Goal: Entertainment & Leisure: Browse casually

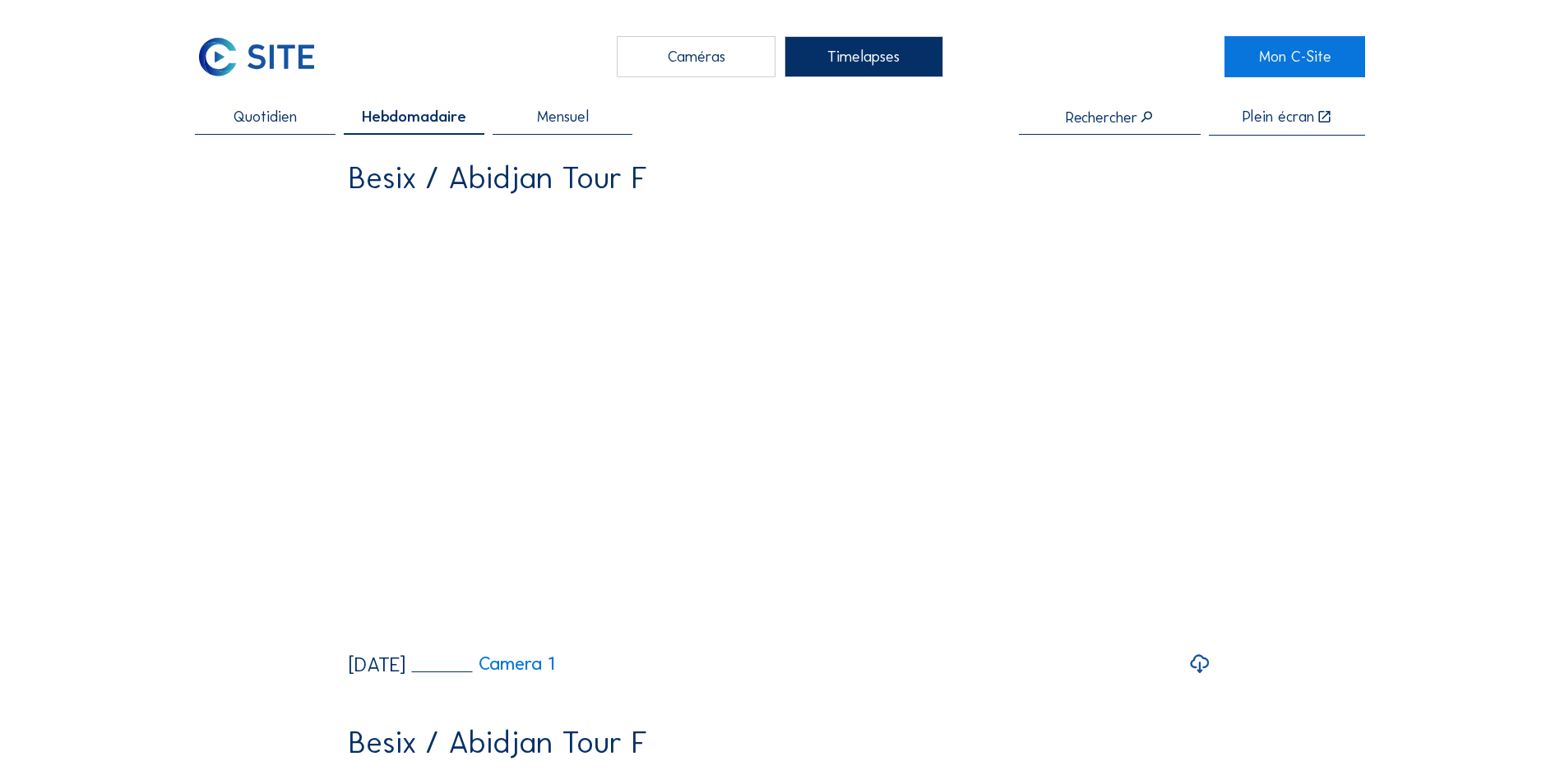
click at [715, 63] on div "Caméras" at bounding box center [696, 56] width 159 height 41
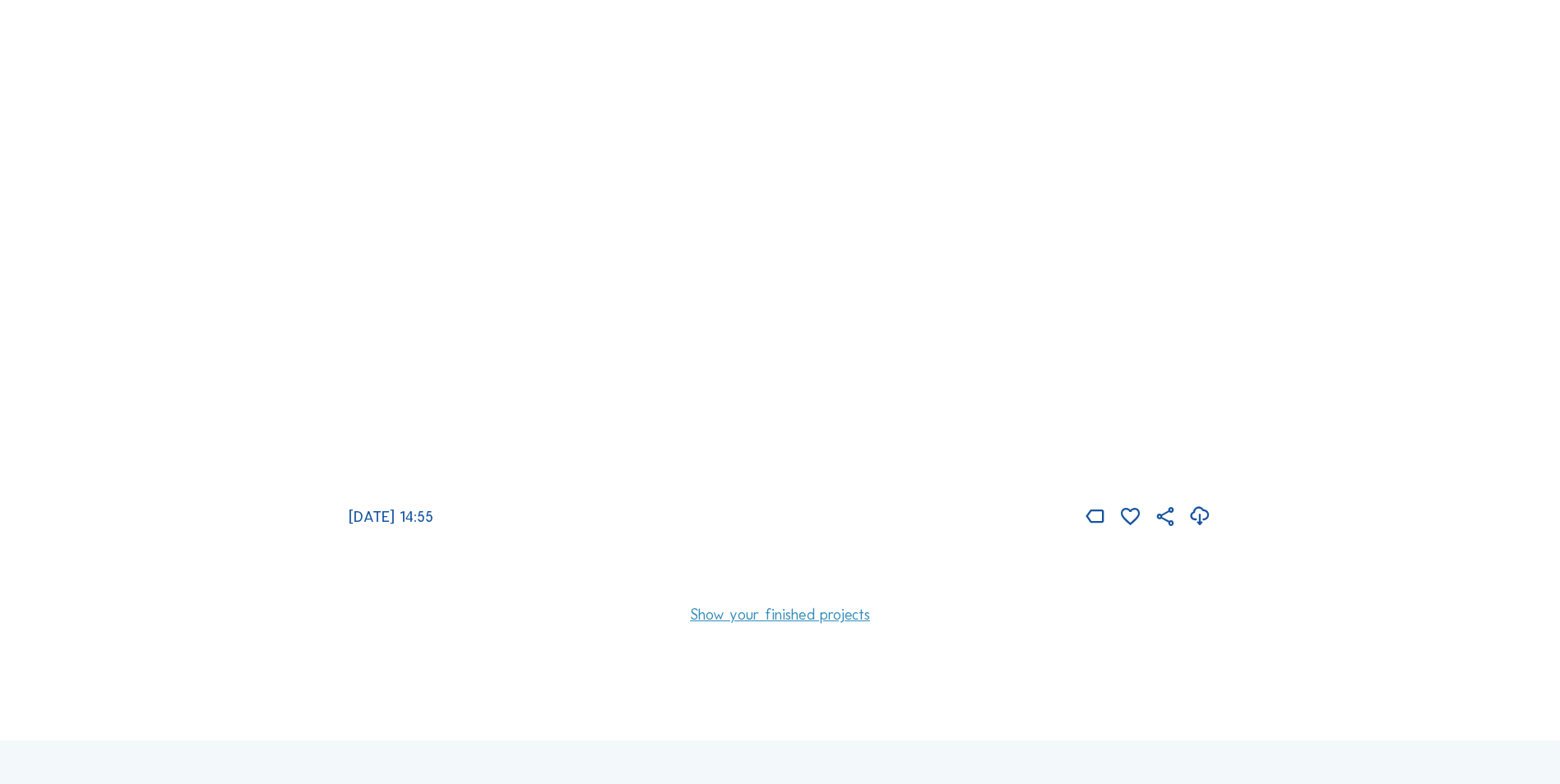
scroll to position [1567, 0]
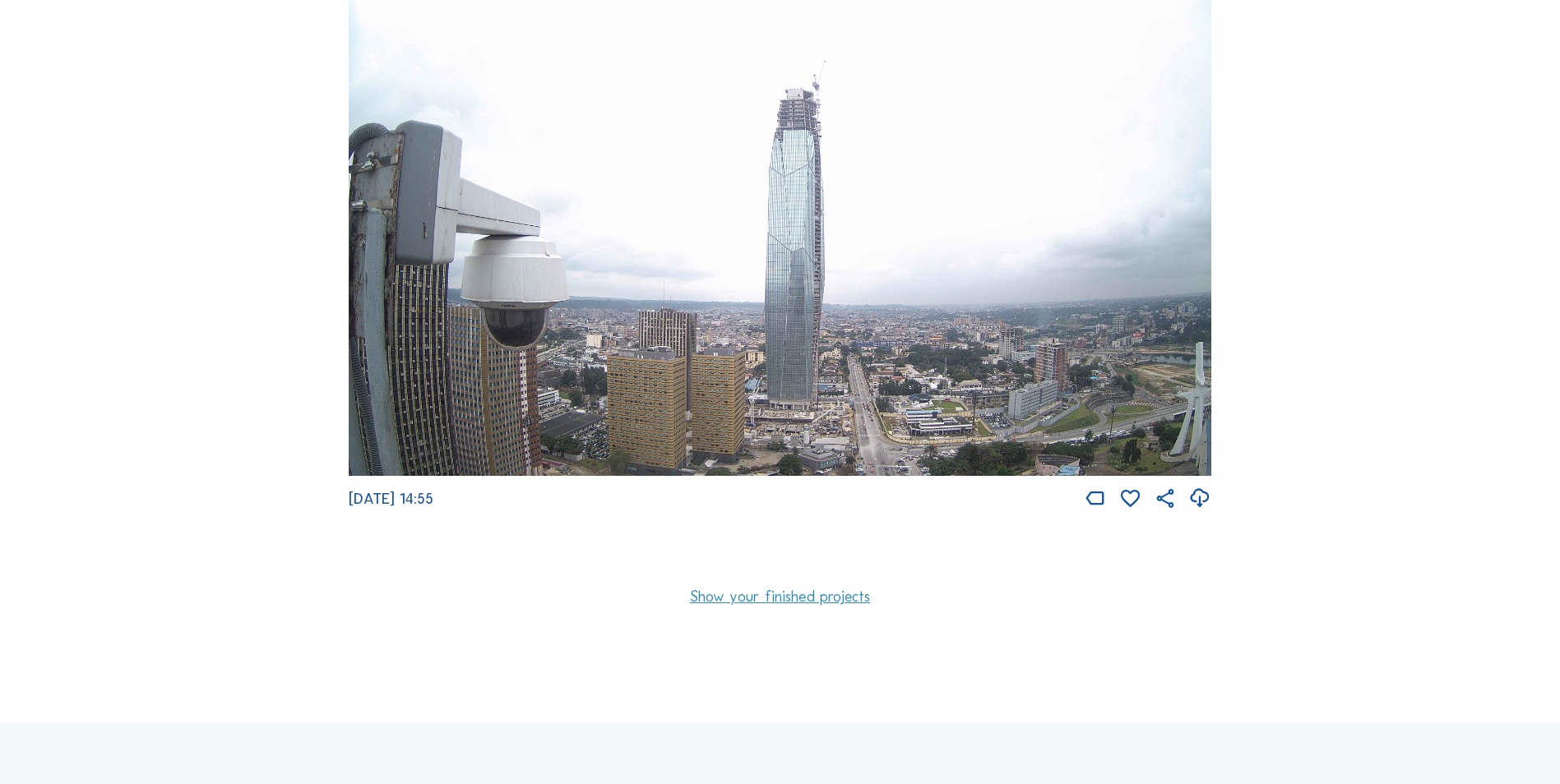
click at [851, 352] on img at bounding box center [780, 233] width 863 height 484
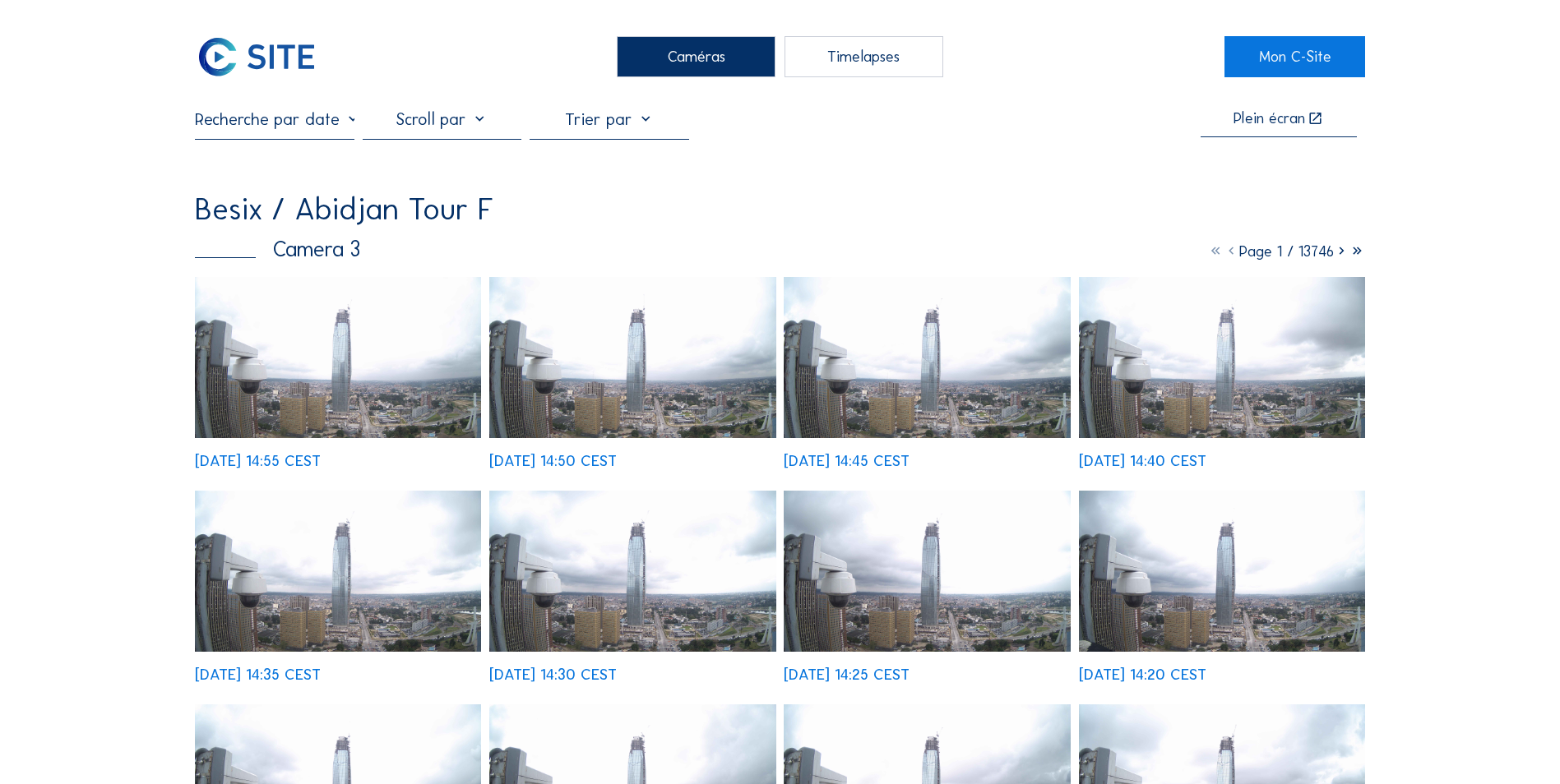
click at [383, 344] on img at bounding box center [338, 357] width 286 height 161
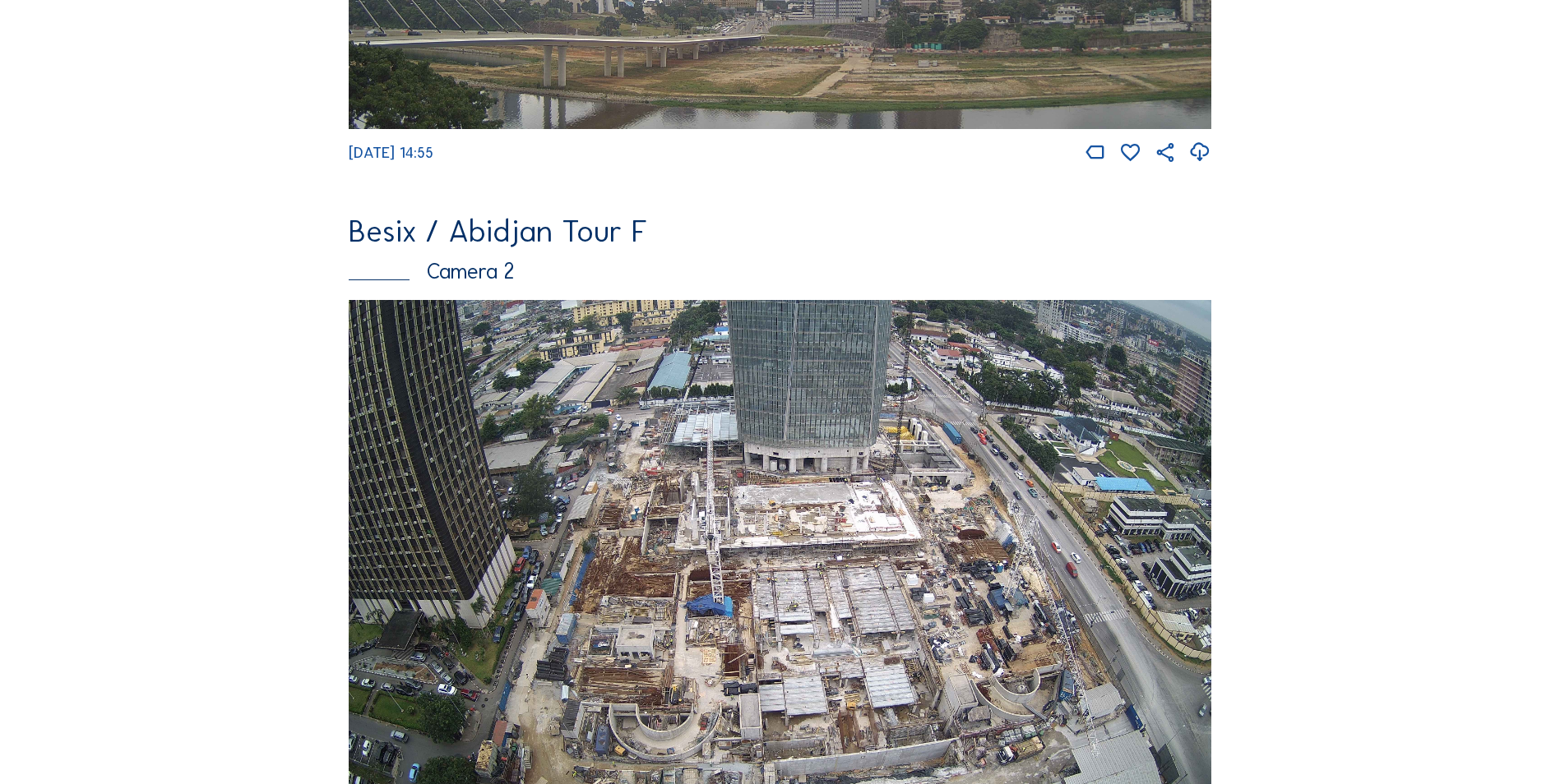
scroll to position [817, 0]
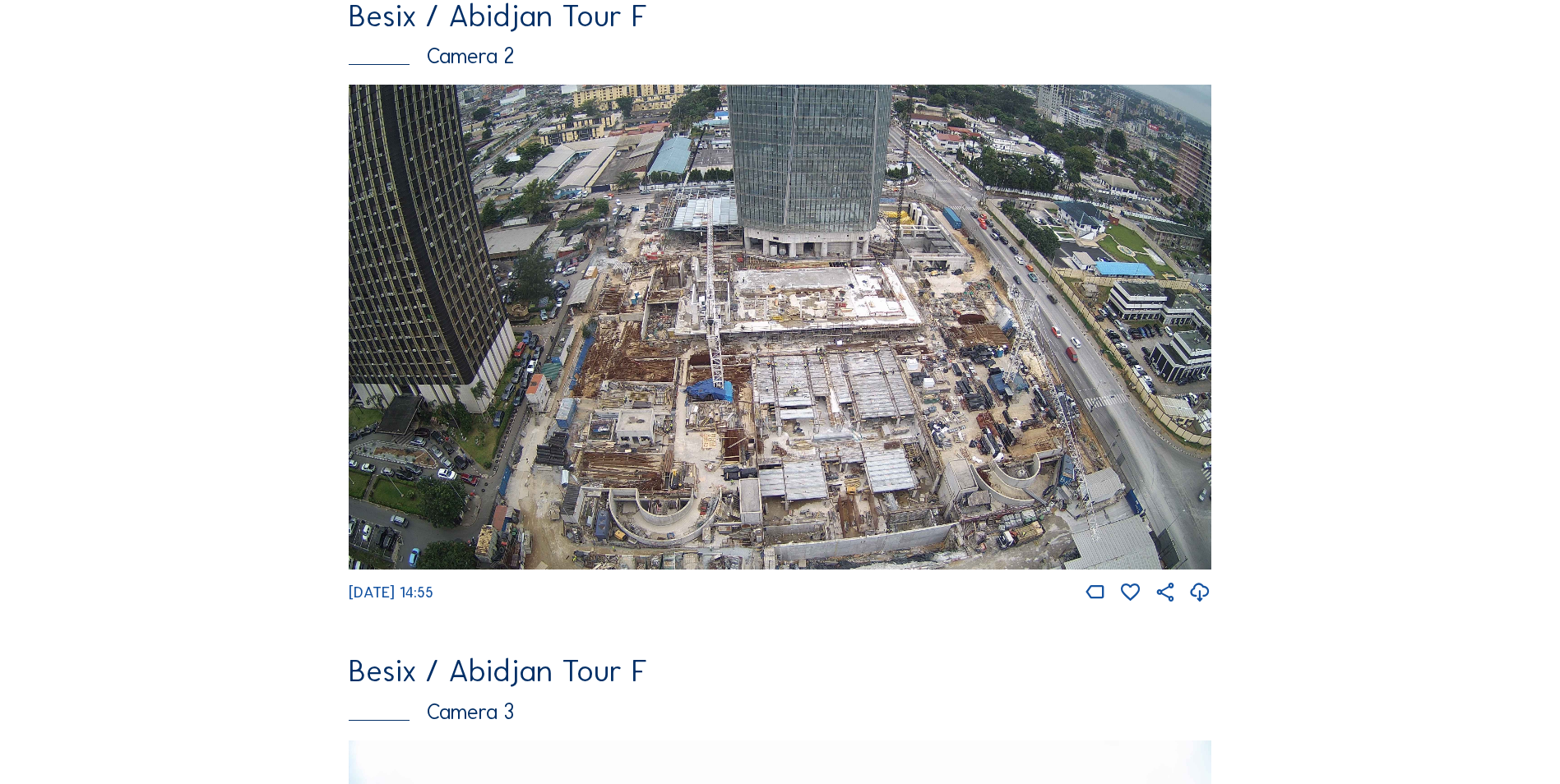
click at [882, 307] on img at bounding box center [780, 327] width 863 height 484
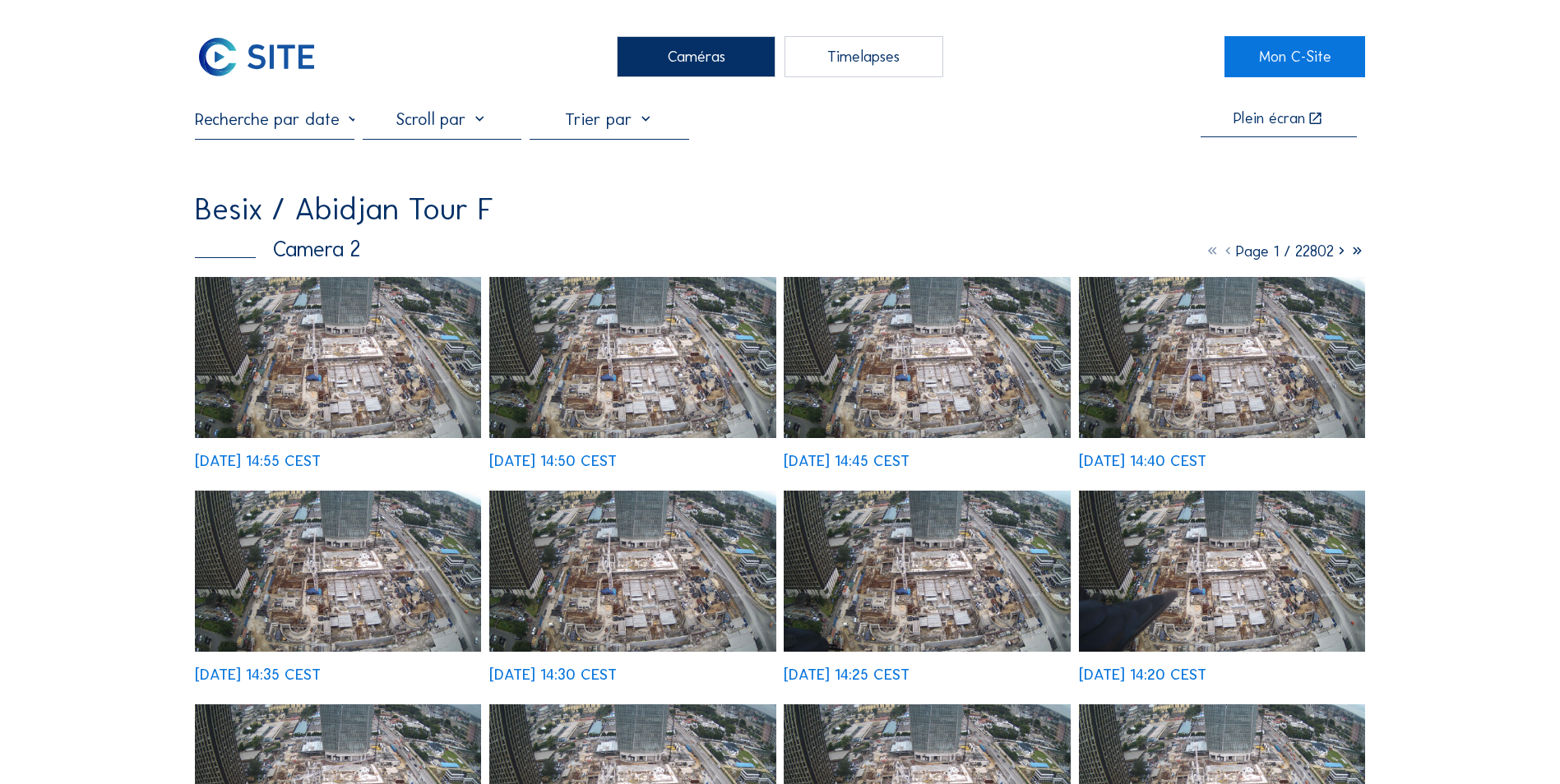
click at [316, 344] on img at bounding box center [338, 357] width 286 height 161
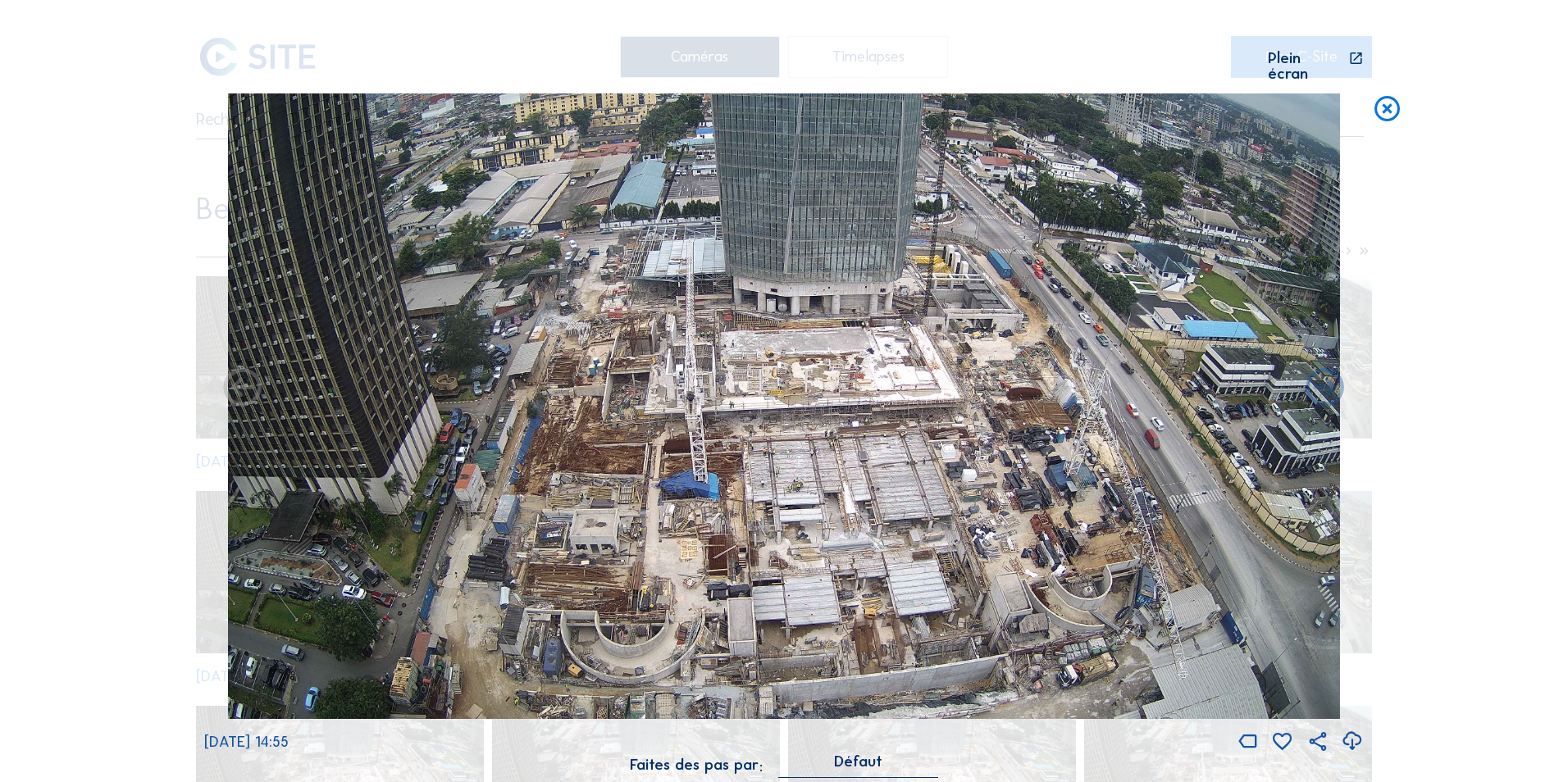
click at [1358, 732] on icon at bounding box center [1352, 741] width 23 height 28
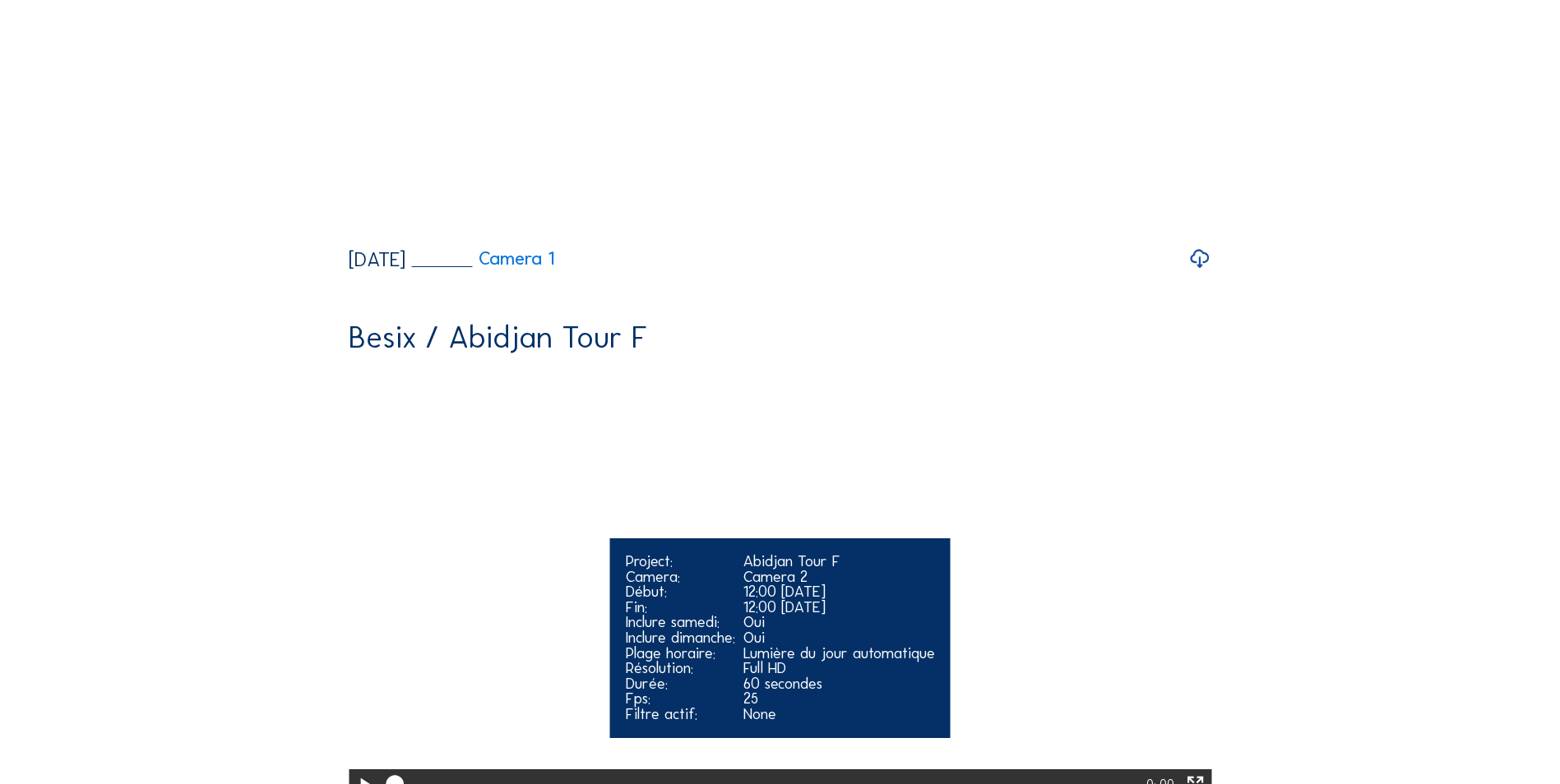
scroll to position [575, 0]
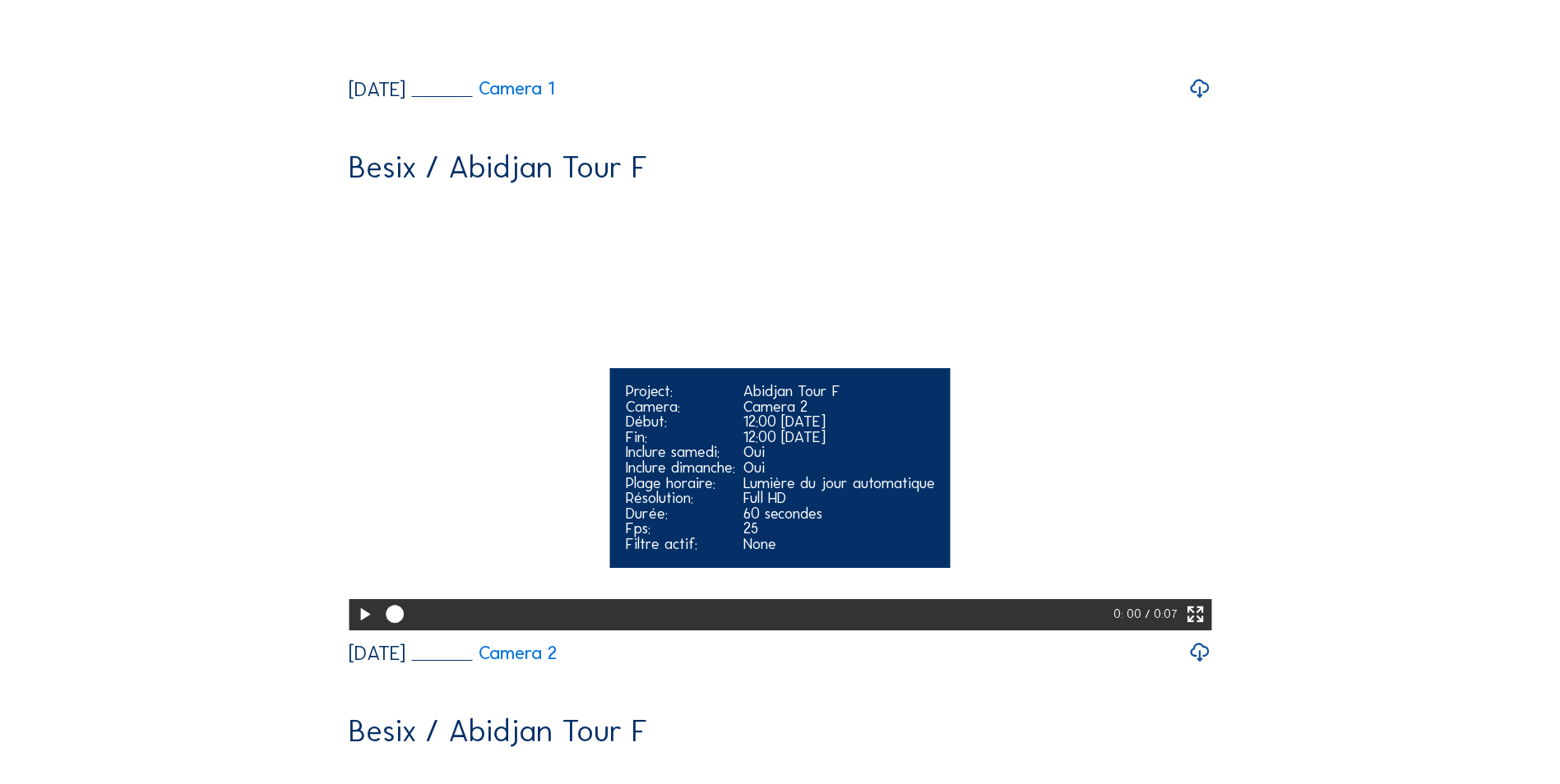
click at [941, 440] on video "Your browser does not support the video tag." at bounding box center [780, 412] width 863 height 432
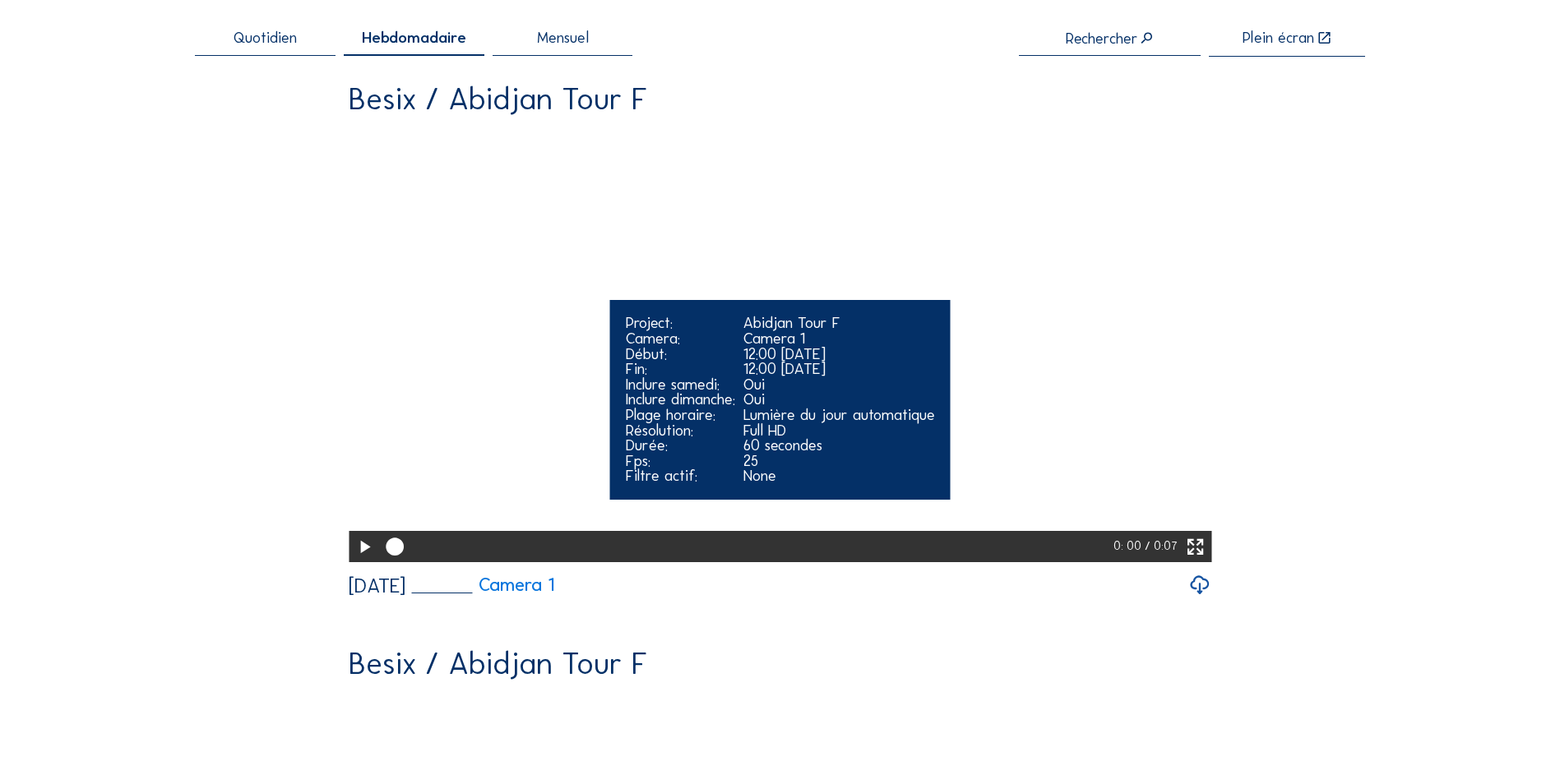
scroll to position [0, 0]
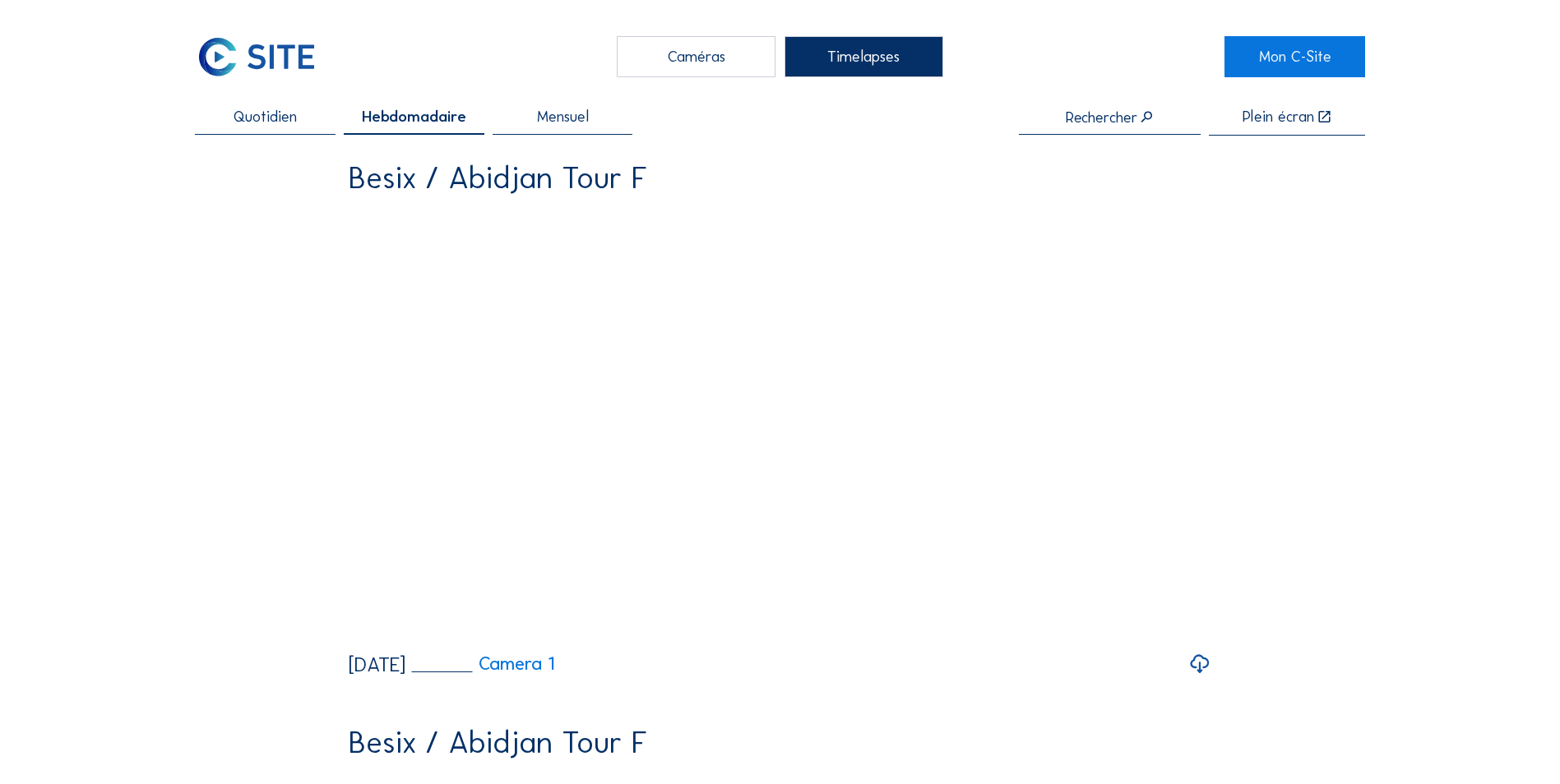
click at [690, 64] on div "Caméras" at bounding box center [696, 56] width 159 height 41
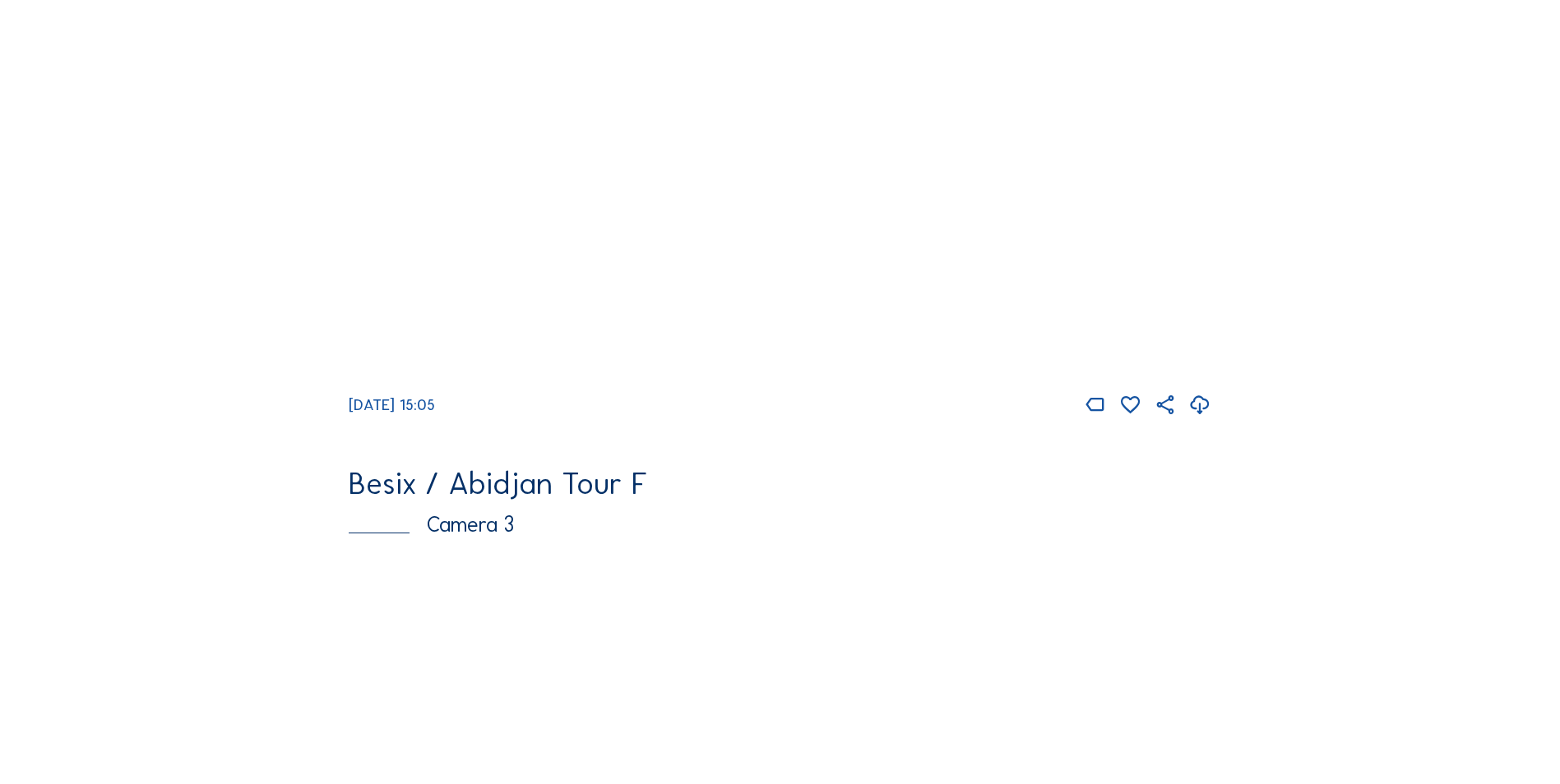
scroll to position [827, 0]
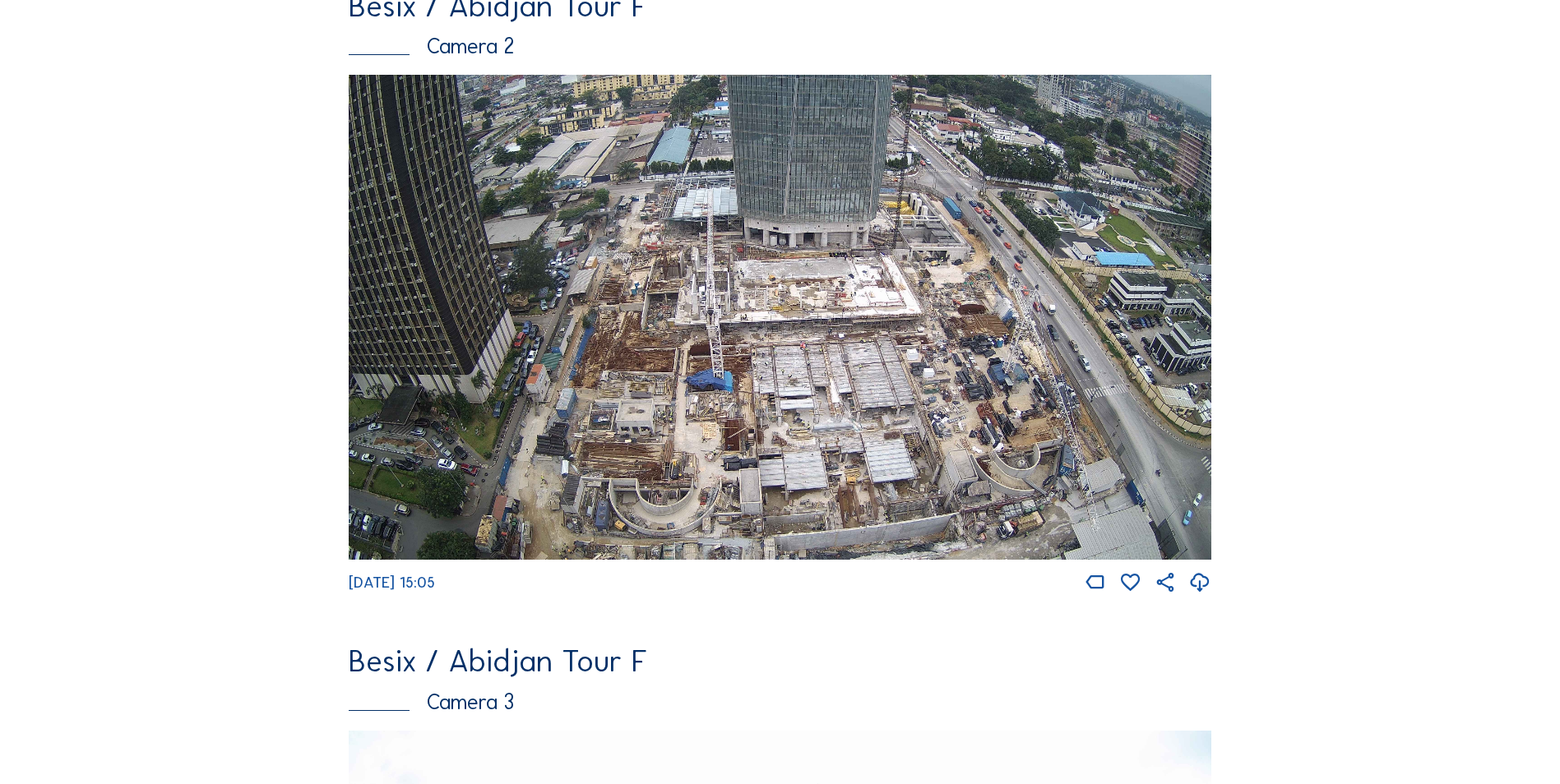
click at [1016, 307] on img at bounding box center [780, 317] width 863 height 484
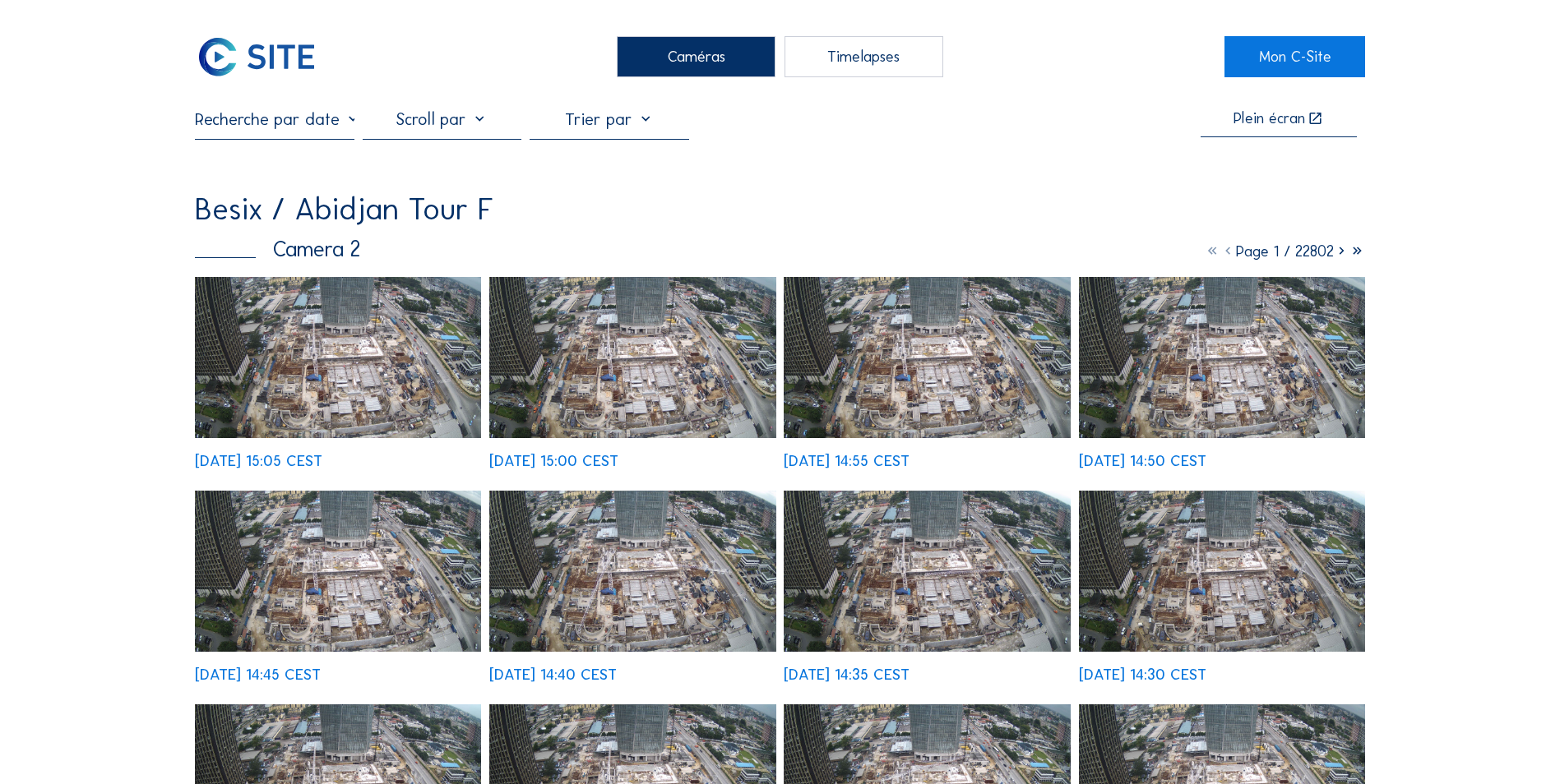
click at [345, 366] on img at bounding box center [338, 357] width 286 height 161
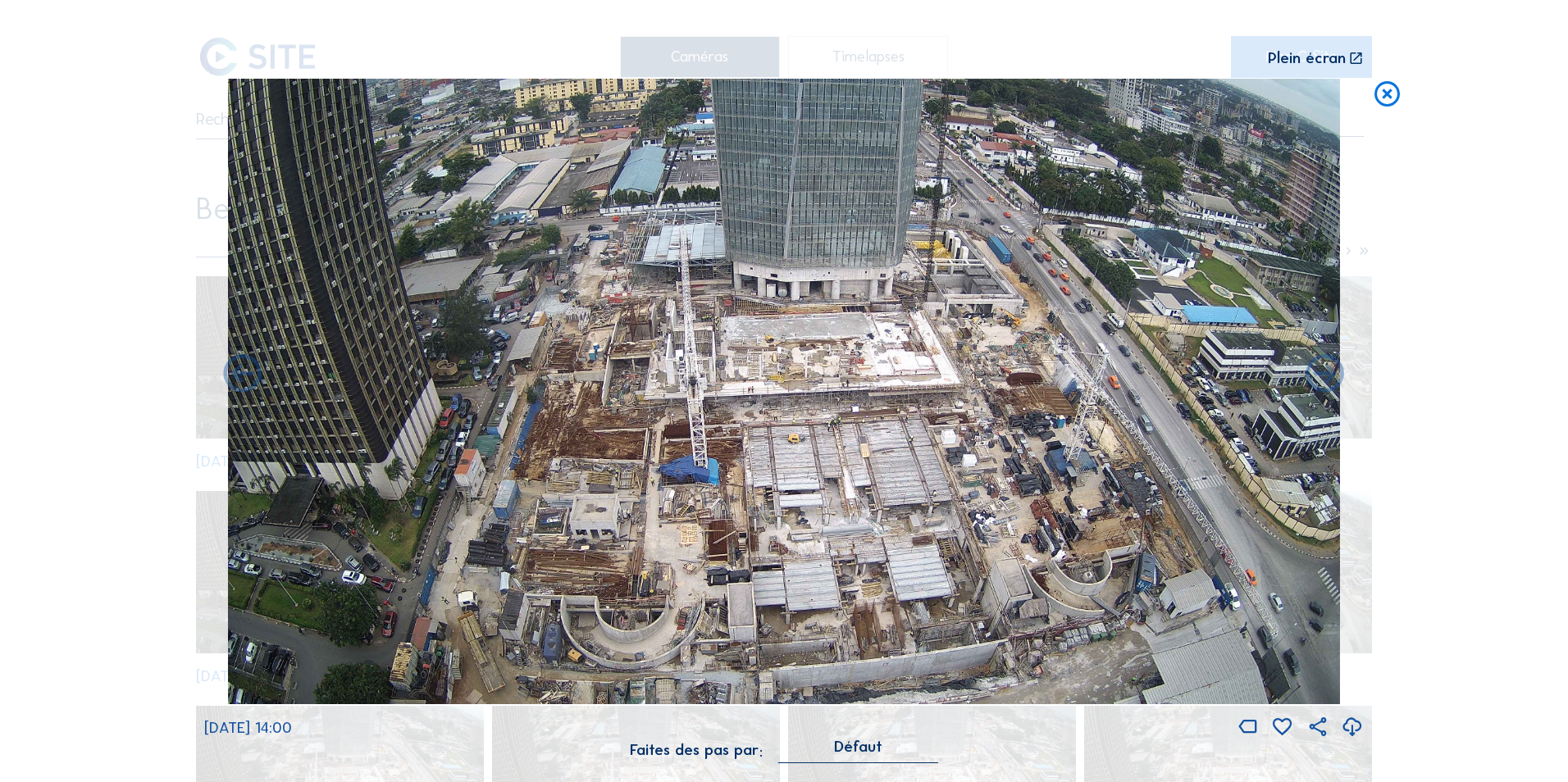
click at [1329, 62] on div "Plein écran" at bounding box center [1306, 59] width 78 height 17
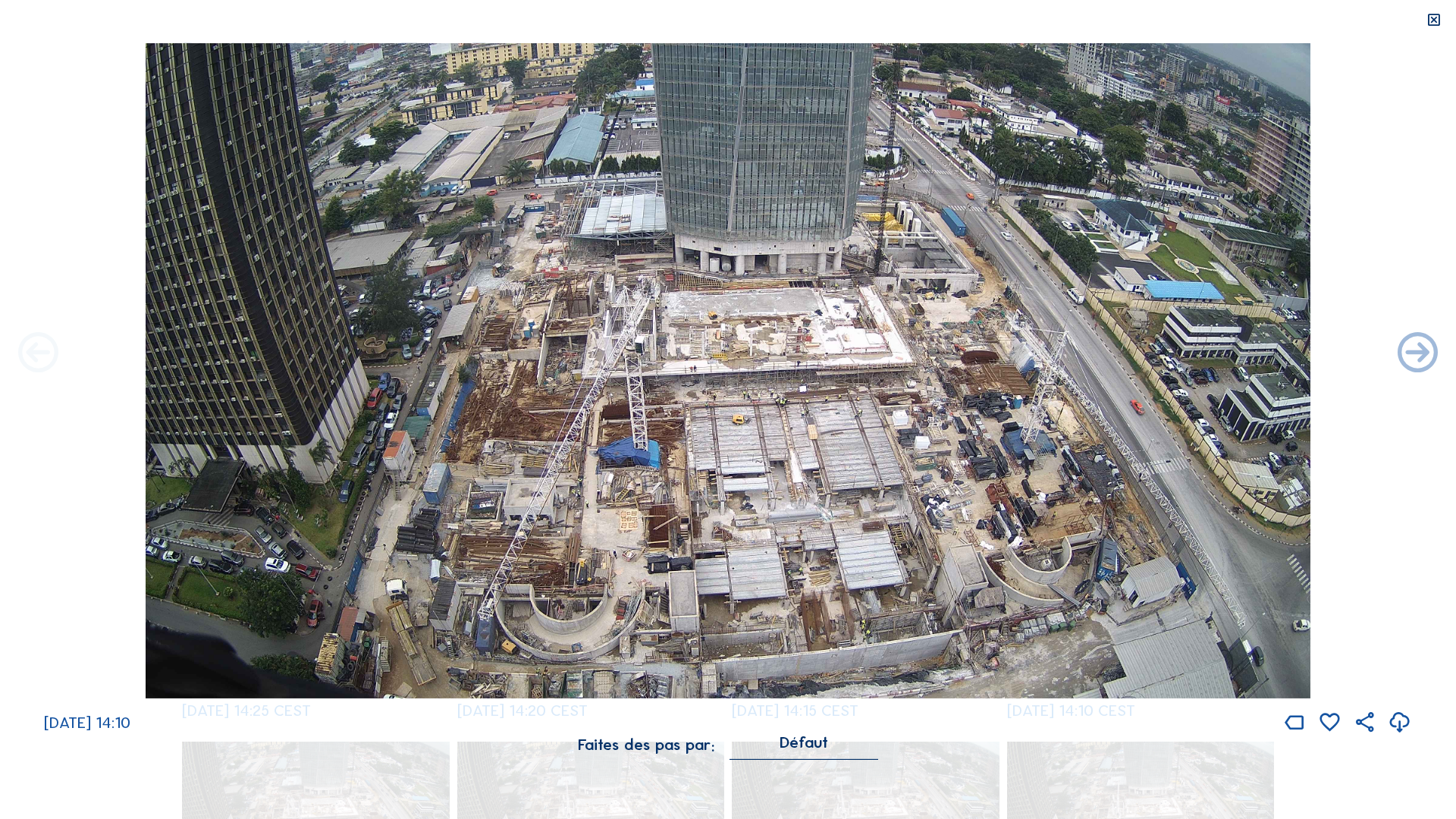
click at [31, 365] on icon at bounding box center [38, 355] width 48 height 49
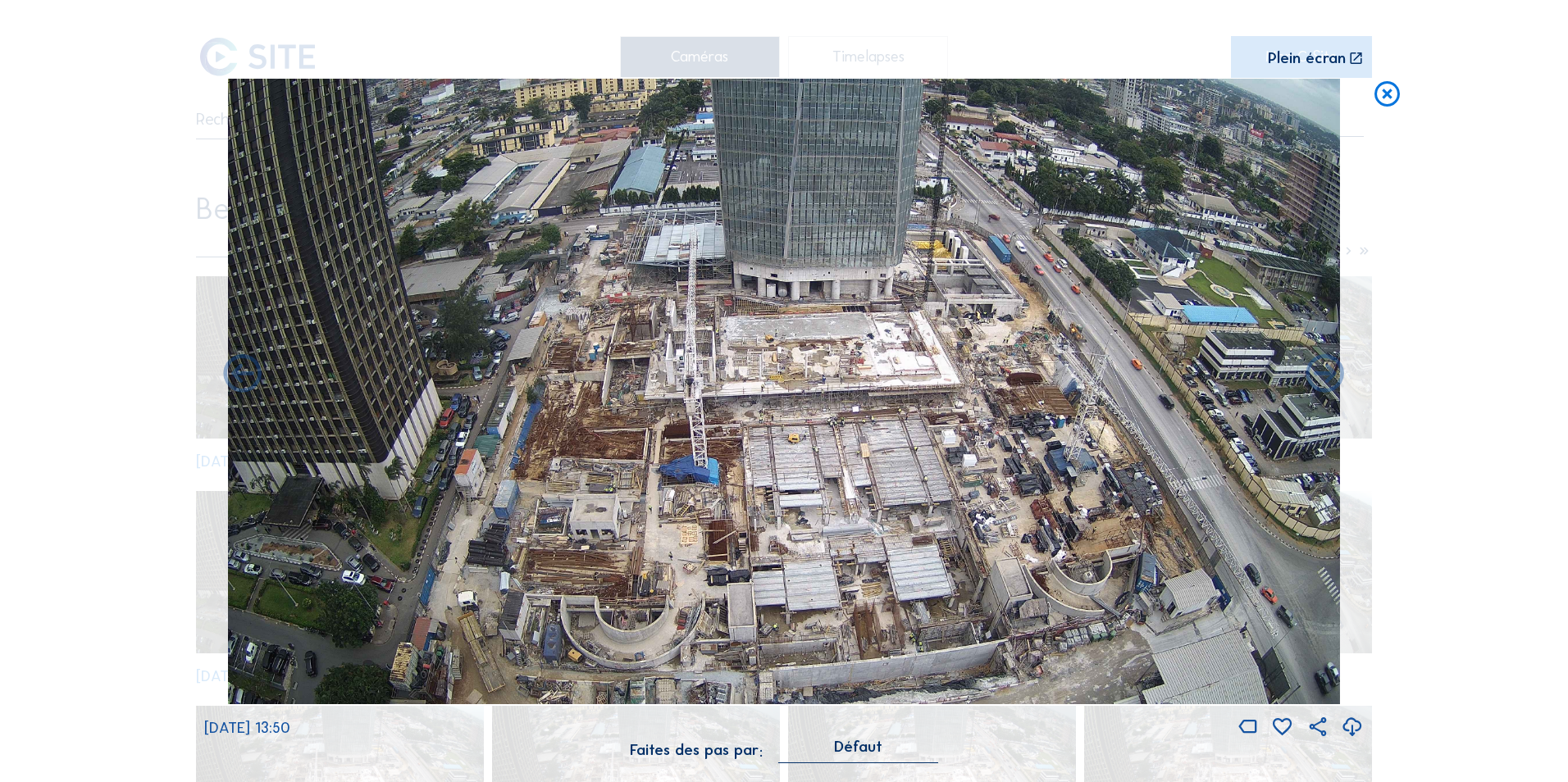
click at [1383, 91] on icon at bounding box center [1387, 94] width 31 height 31
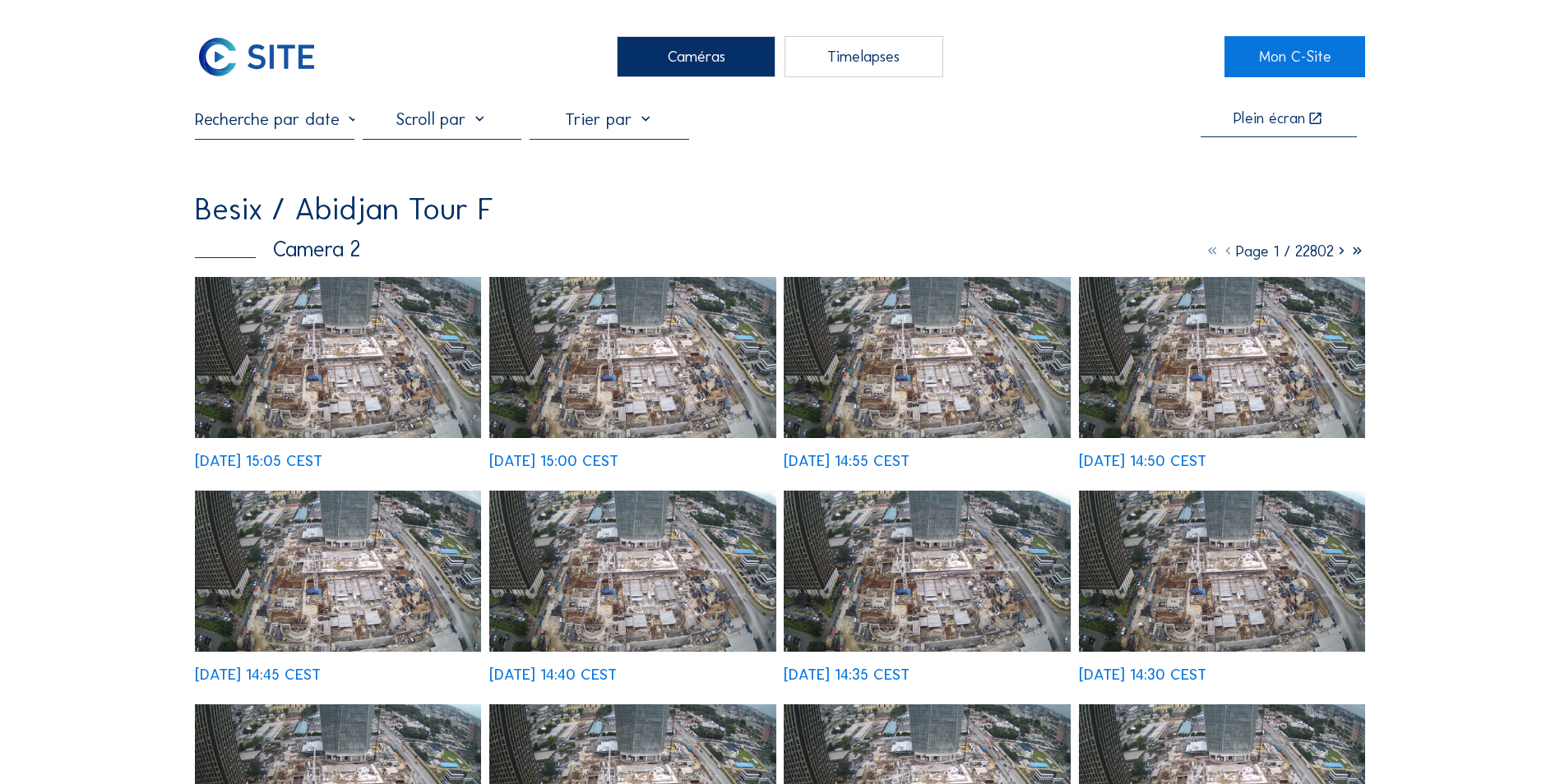
click at [334, 388] on img at bounding box center [338, 357] width 286 height 161
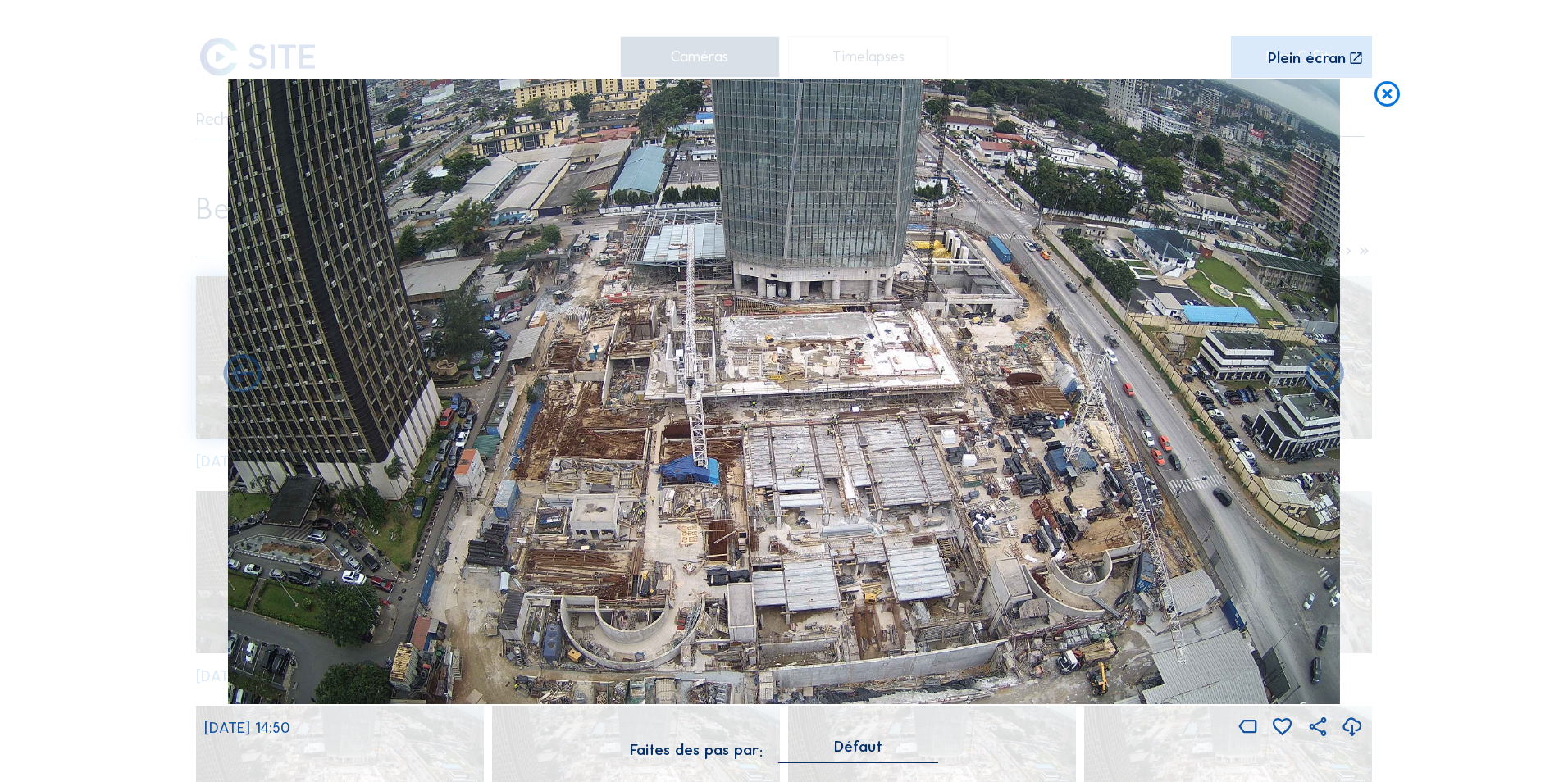
click at [1390, 98] on icon at bounding box center [1387, 94] width 31 height 31
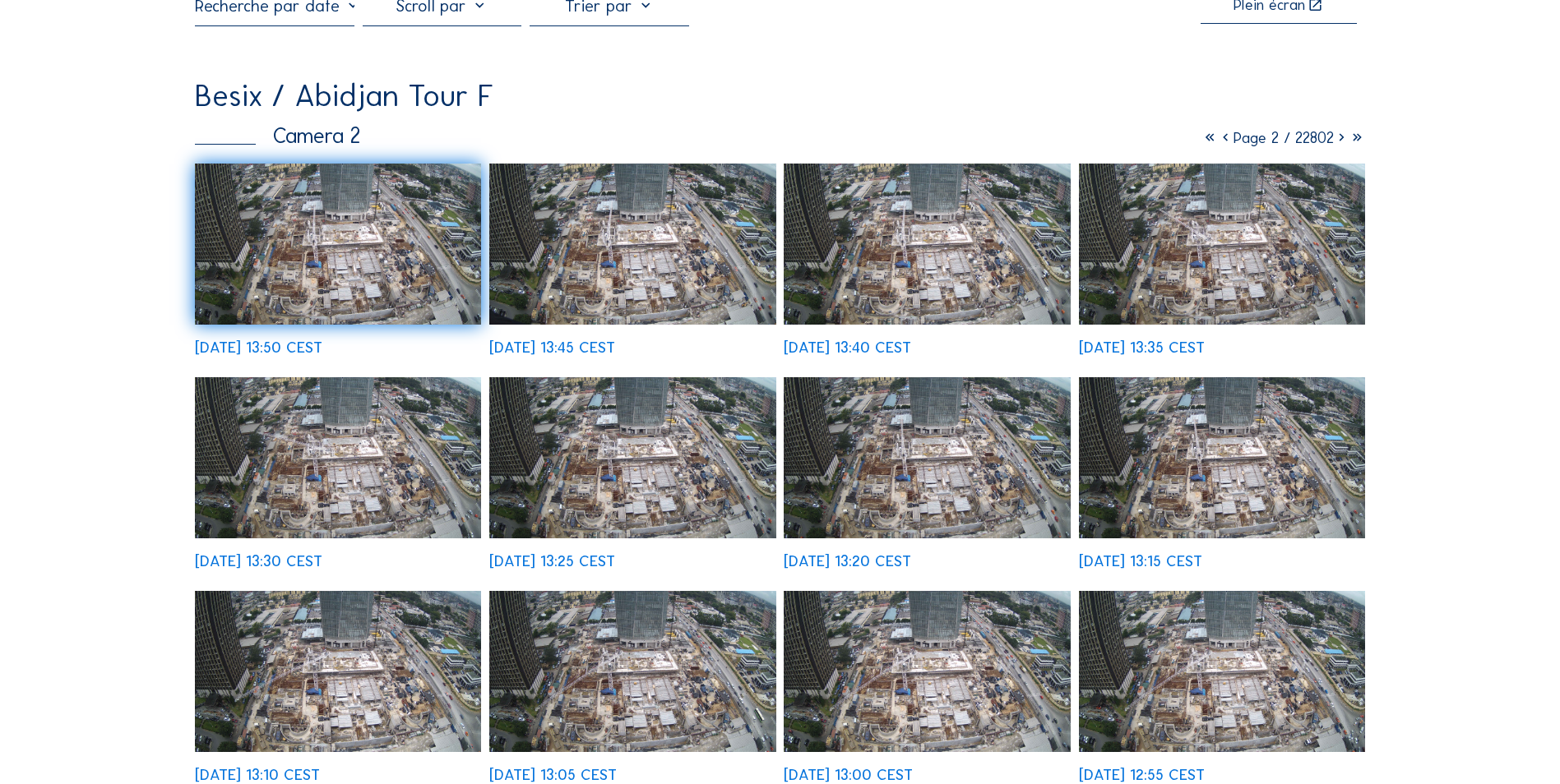
scroll to position [82, 0]
